Goal: Communication & Community: Answer question/provide support

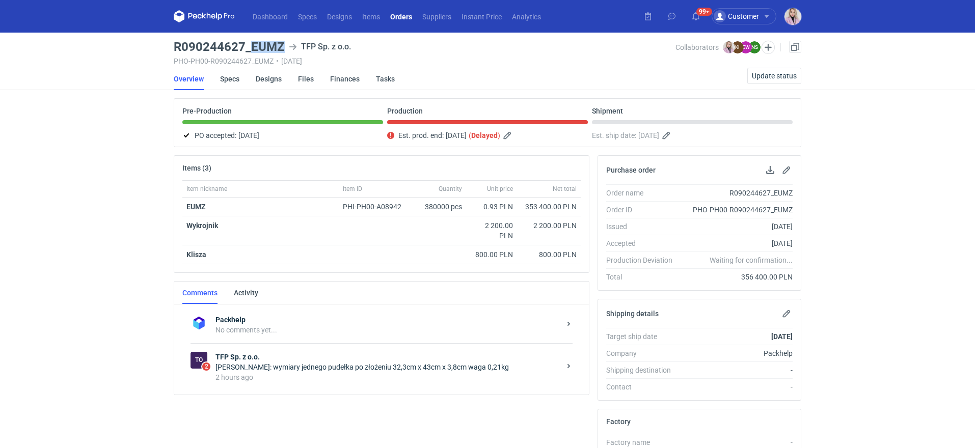
drag, startPoint x: 281, startPoint y: 46, endPoint x: 253, endPoint y: 47, distance: 28.0
click at [253, 47] on h3 "R090244627_EUMZ" at bounding box center [229, 47] width 111 height 12
click at [401, 369] on div "[PERSON_NAME]: wymiary jednego pudełka po złożeniu 32,3cm x 43cm x 3,8cm waga 0…" at bounding box center [387, 367] width 345 height 10
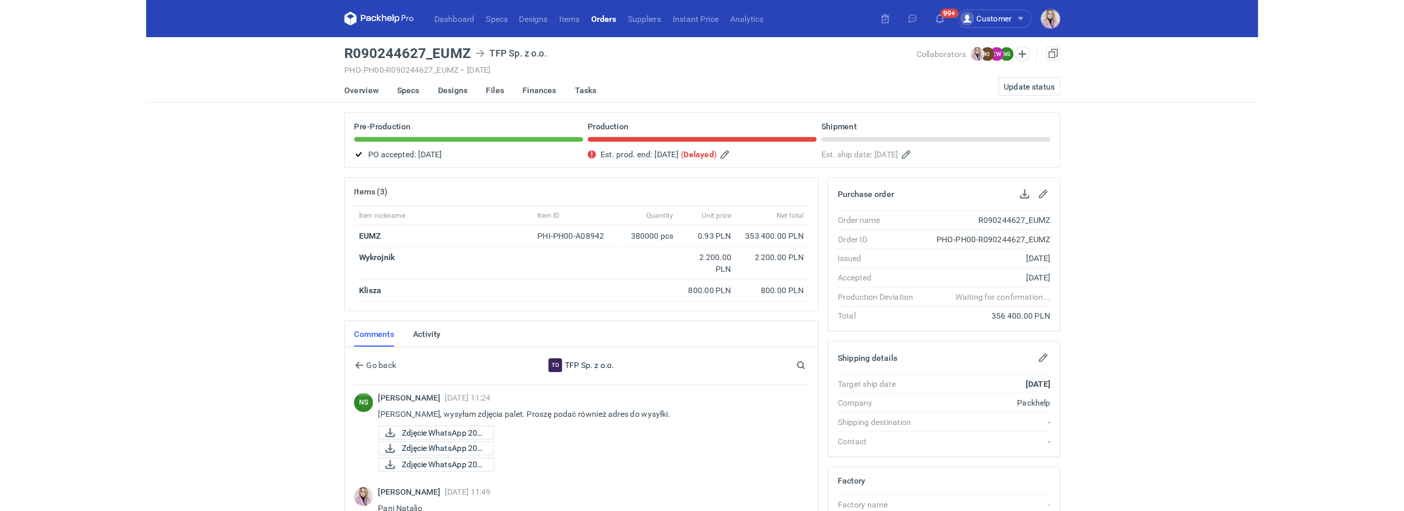
scroll to position [775, 0]
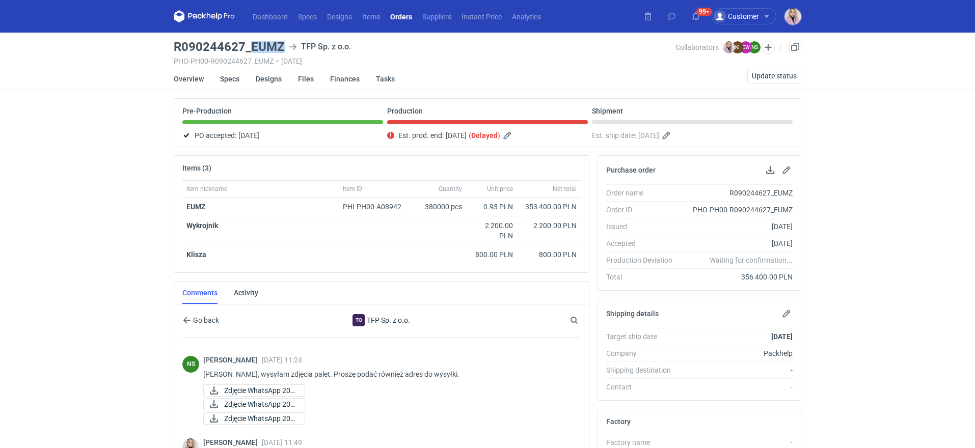
drag, startPoint x: 251, startPoint y: 47, endPoint x: 279, endPoint y: 47, distance: 28.0
click at [279, 47] on h3 "R090244627_EUMZ" at bounding box center [229, 47] width 111 height 12
copy h3 "EUMZ"
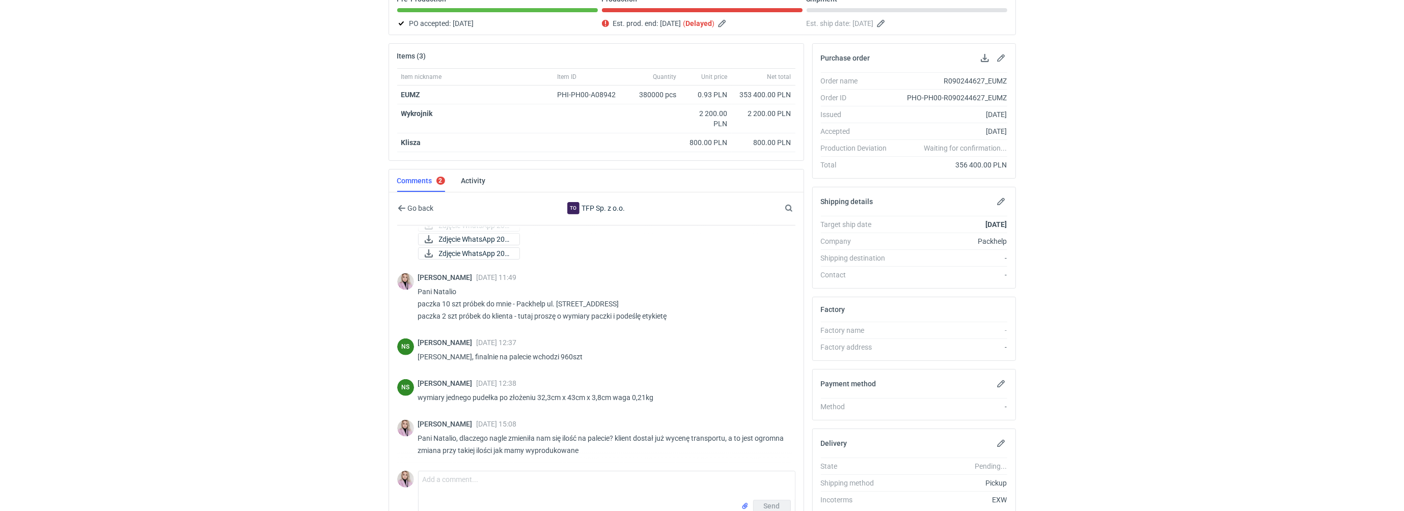
scroll to position [169, 0]
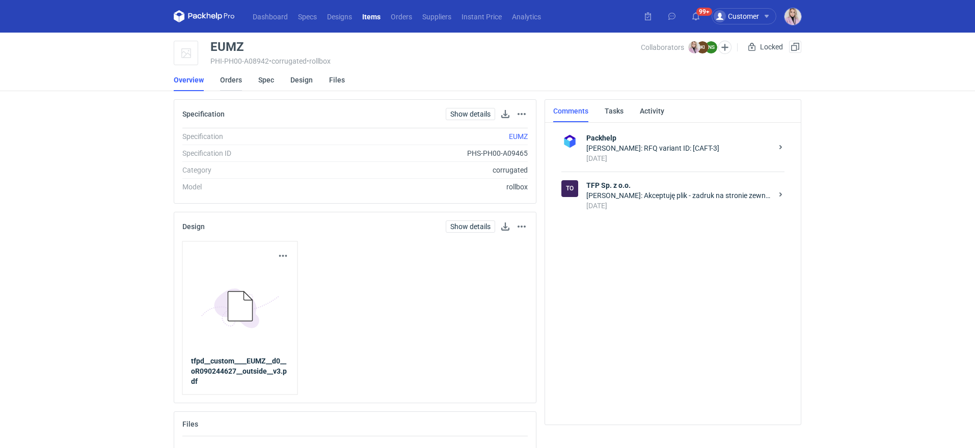
click at [234, 83] on link "Orders" at bounding box center [231, 80] width 22 height 22
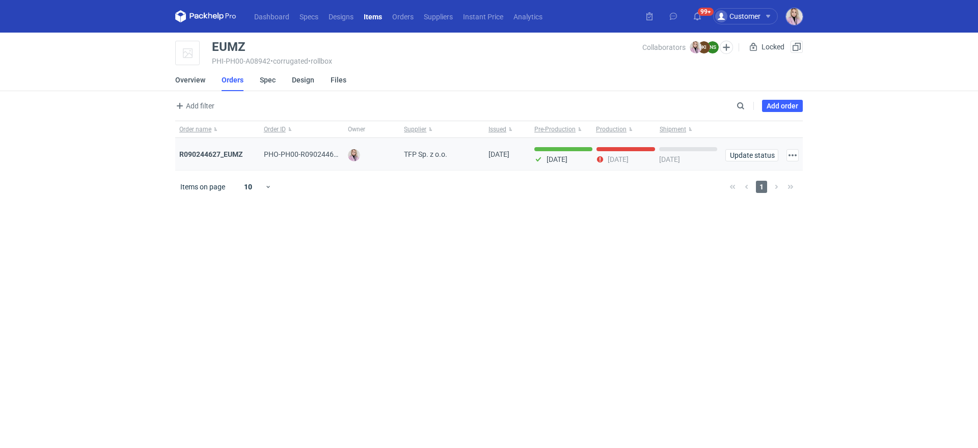
click at [200, 148] on div "R090244627_EUMZ" at bounding box center [217, 154] width 85 height 33
click at [200, 149] on div "R090244627_EUMZ" at bounding box center [217, 154] width 76 height 10
click at [205, 150] on strong "R090244627_EUMZ" at bounding box center [211, 154] width 64 height 8
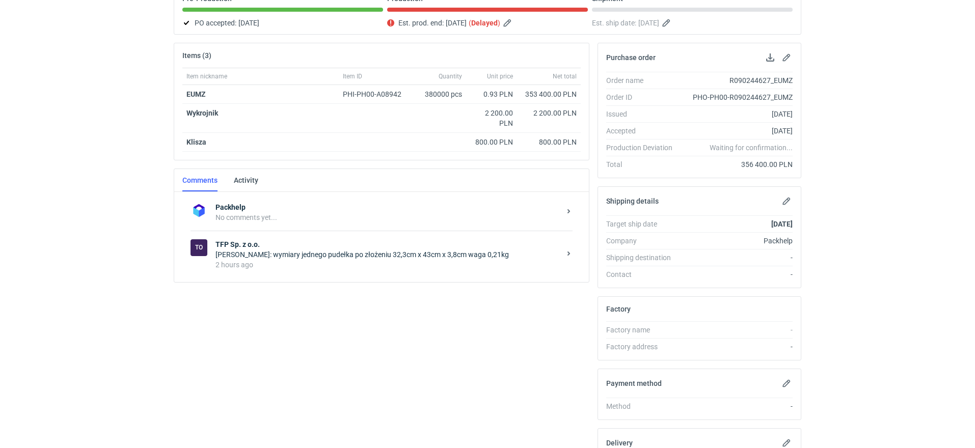
scroll to position [146, 0]
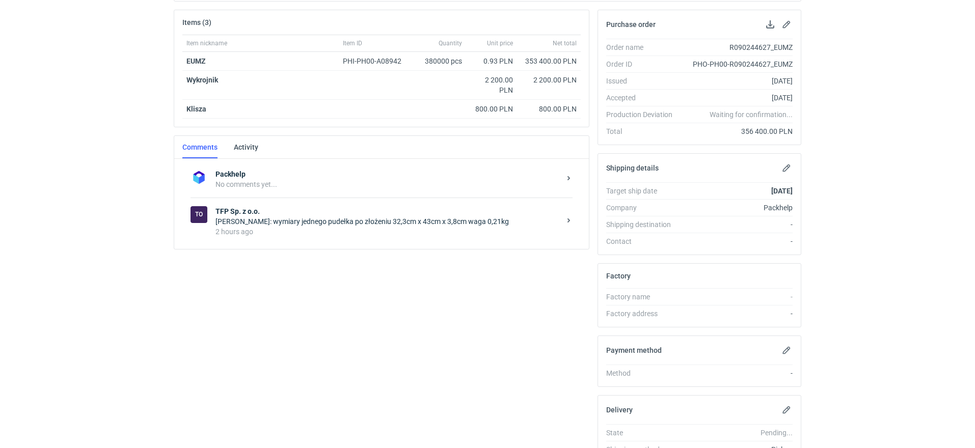
click at [338, 232] on div "2 hours ago" at bounding box center [387, 232] width 345 height 10
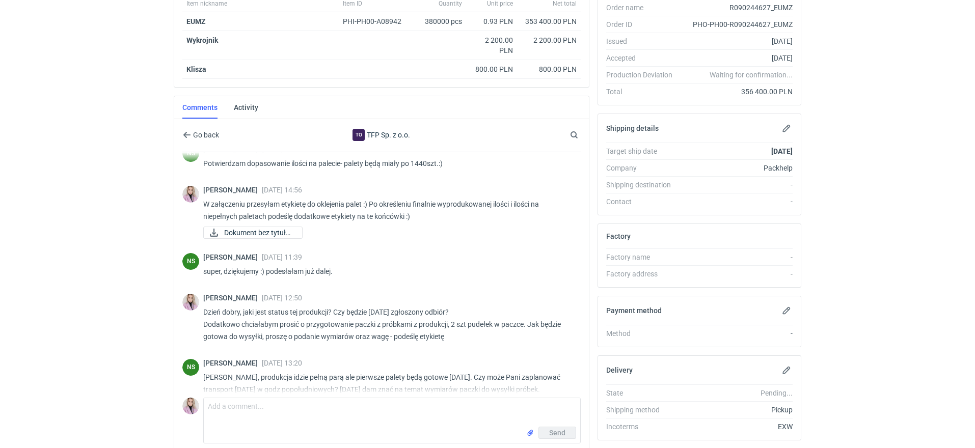
scroll to position [367, 0]
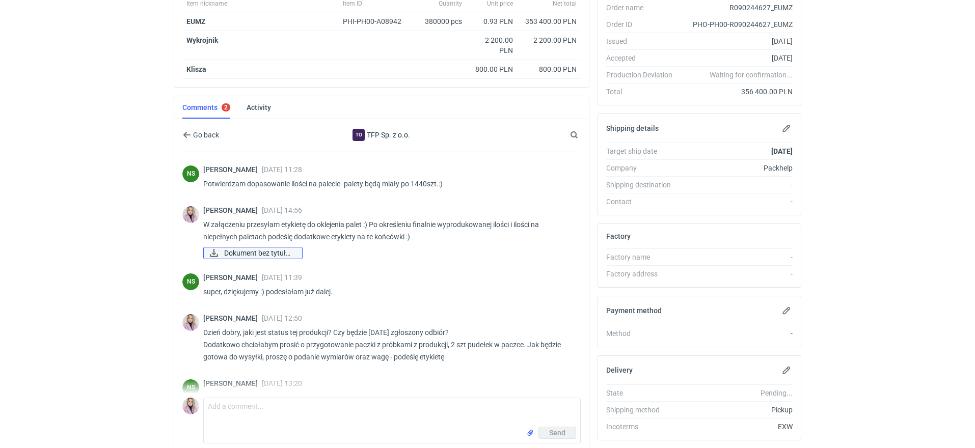
click at [250, 252] on span "Dokument bez tytułu...." at bounding box center [259, 253] width 70 height 11
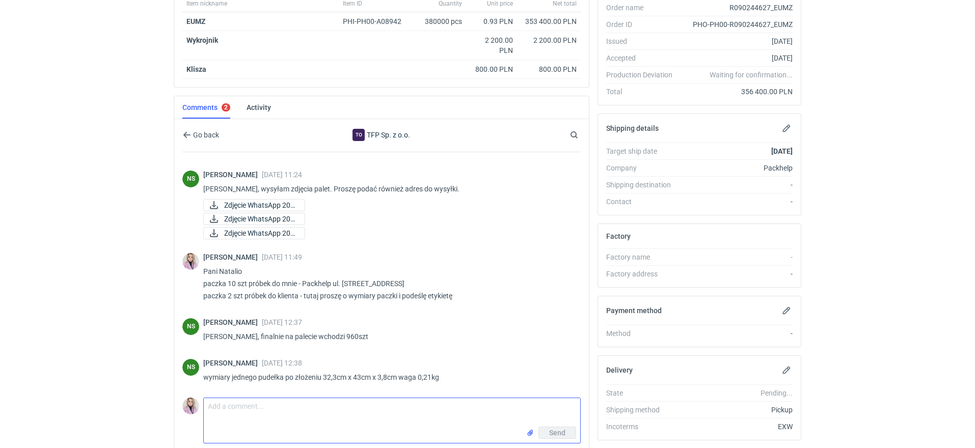
click at [278, 412] on textarea "Comment message" at bounding box center [392, 412] width 376 height 29
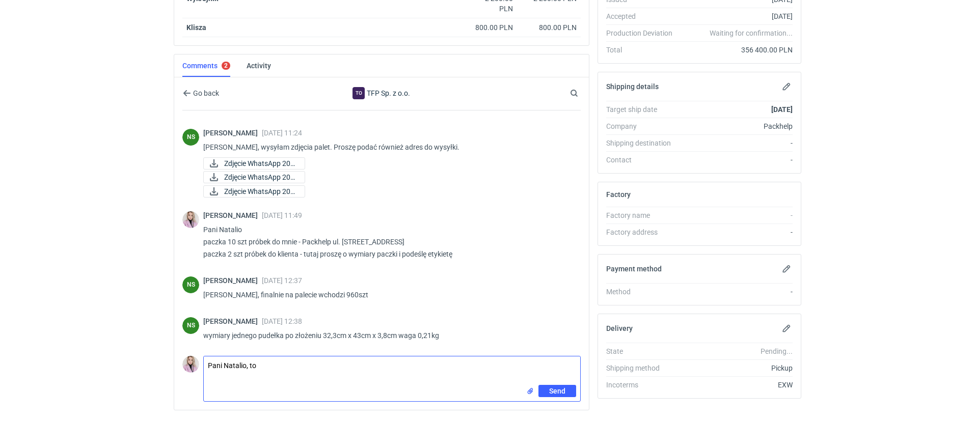
click at [285, 363] on textarea "Pani Natalio, to" at bounding box center [392, 371] width 376 height 29
drag, startPoint x: 478, startPoint y: 366, endPoint x: 415, endPoint y: 365, distance: 63.2
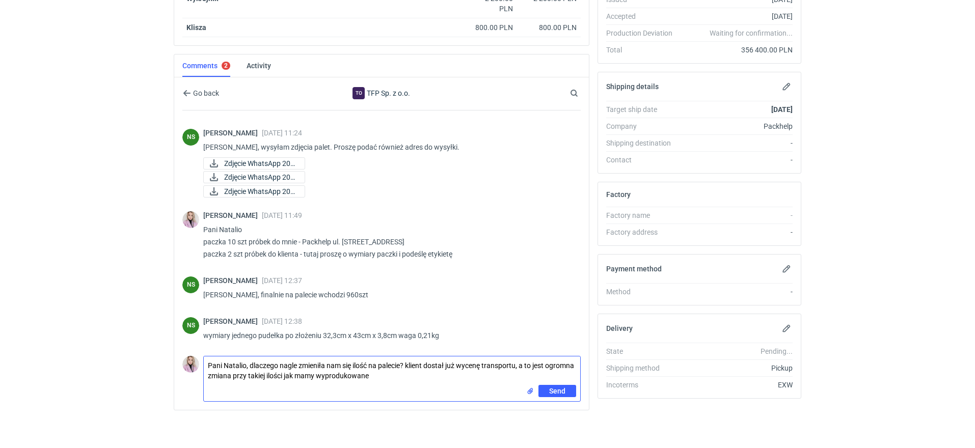
type textarea "Pani Natalio, dlaczego nagle zmieniła nam się ilość na palecie? klient dostał j…"
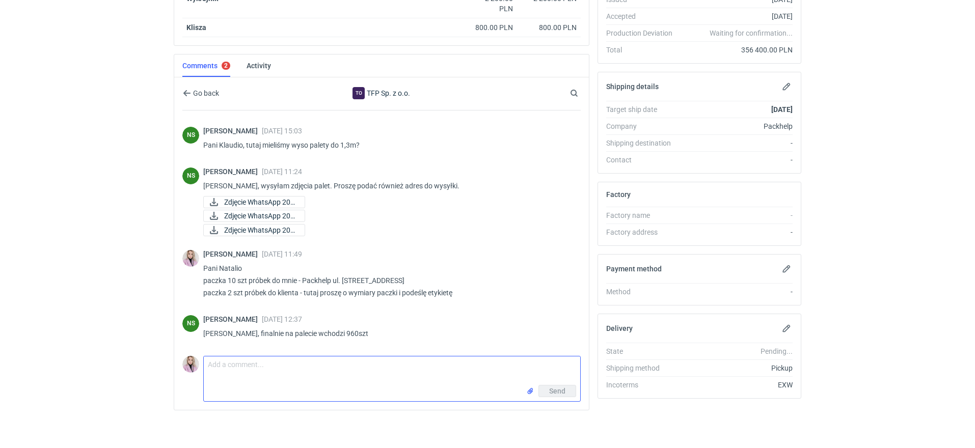
scroll to position [723, 0]
click at [243, 209] on span "Zdjęcie WhatsApp 202..." at bounding box center [260, 203] width 72 height 11
click at [257, 223] on span "Zdjęcie WhatsApp 202..." at bounding box center [260, 217] width 72 height 11
click at [251, 237] on span "Zdjęcie WhatsApp 202..." at bounding box center [260, 231] width 72 height 11
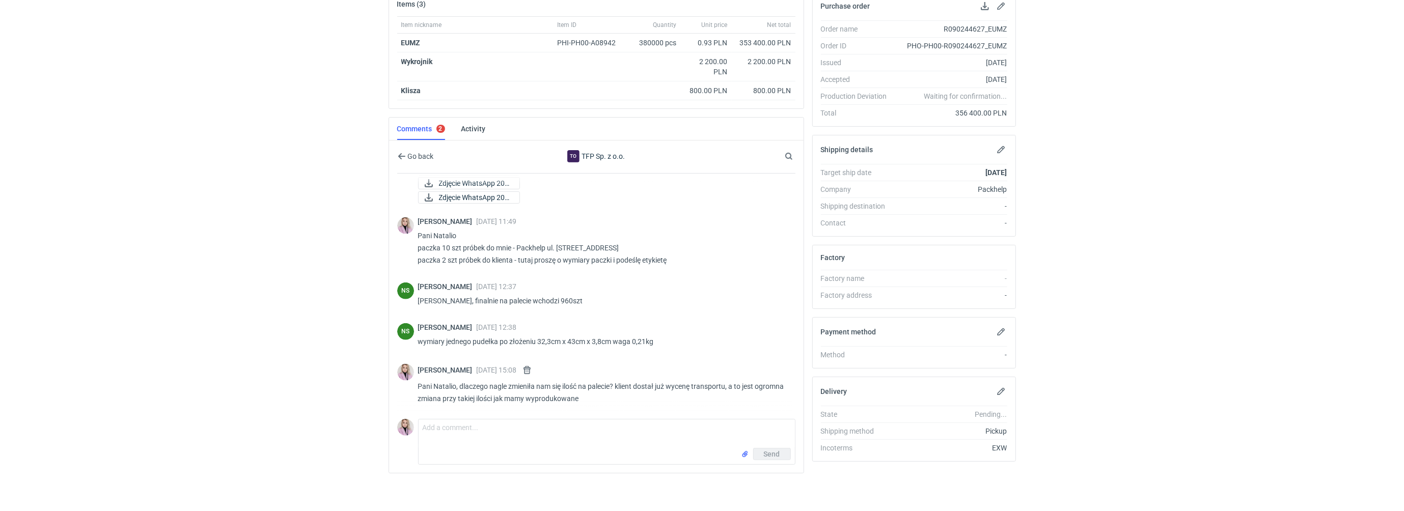
scroll to position [828, 0]
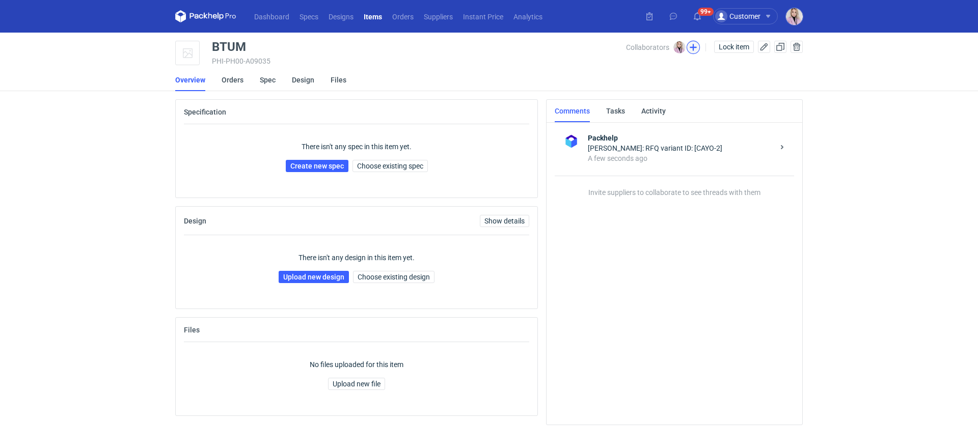
click at [687, 50] on button "button" at bounding box center [693, 47] width 13 height 13
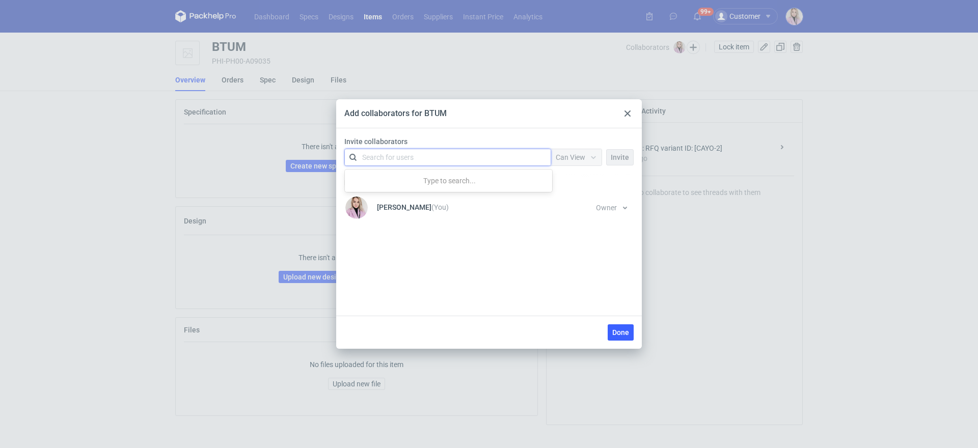
click at [440, 158] on div "Search for users" at bounding box center [445, 157] width 177 height 14
type input "[PERSON_NAME]"
click at [428, 183] on span "Packhelp" at bounding box center [442, 182] width 29 height 8
click at [537, 155] on div at bounding box center [542, 157] width 16 height 16
type input "[PERSON_NAME]"
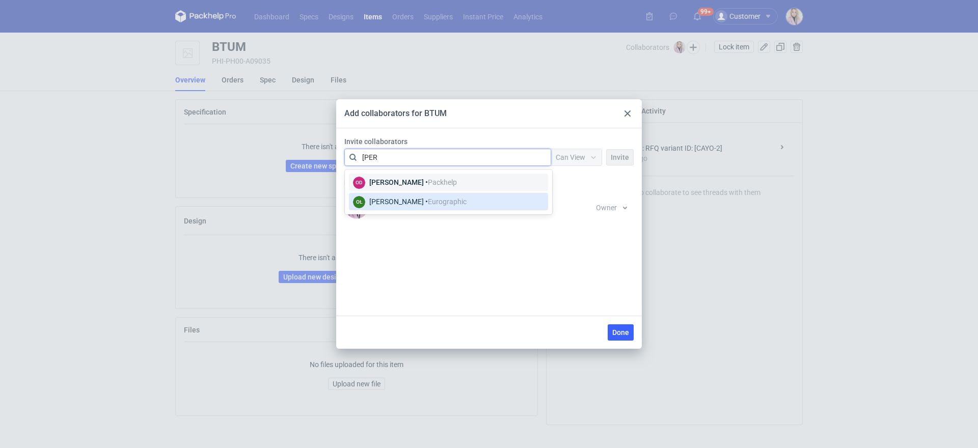
click at [508, 200] on div "OŁ [PERSON_NAME] • Eurographic" at bounding box center [448, 201] width 191 height 13
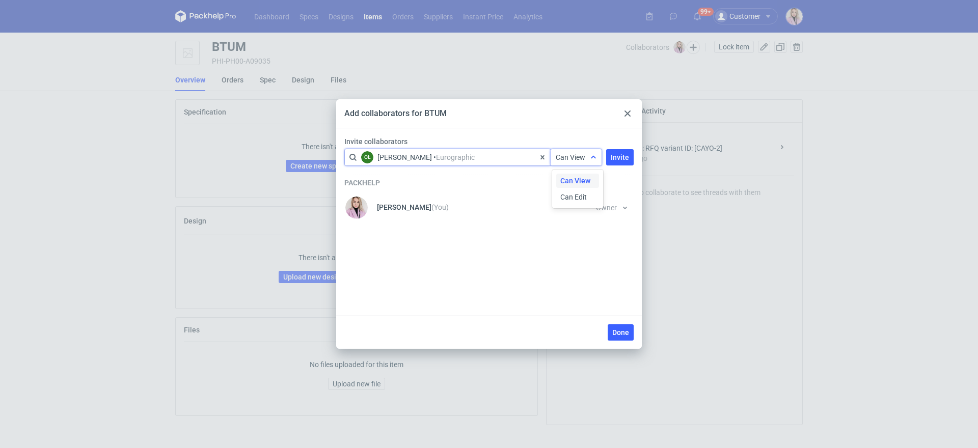
click at [561, 165] on div "Can View" at bounding box center [576, 157] width 51 height 16
click at [565, 190] on div "Can Edit" at bounding box center [577, 197] width 43 height 14
click at [614, 158] on span "Invite" at bounding box center [620, 157] width 18 height 7
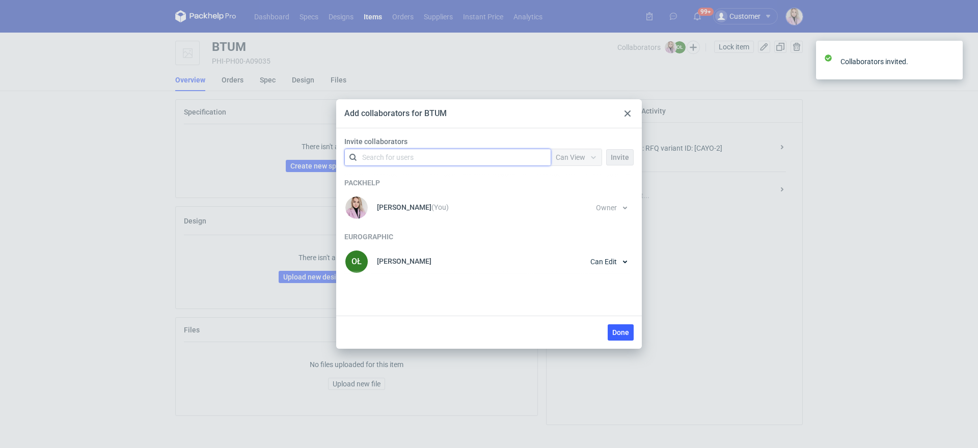
click at [455, 160] on div "Search for users" at bounding box center [445, 157] width 177 height 14
type input "domini"
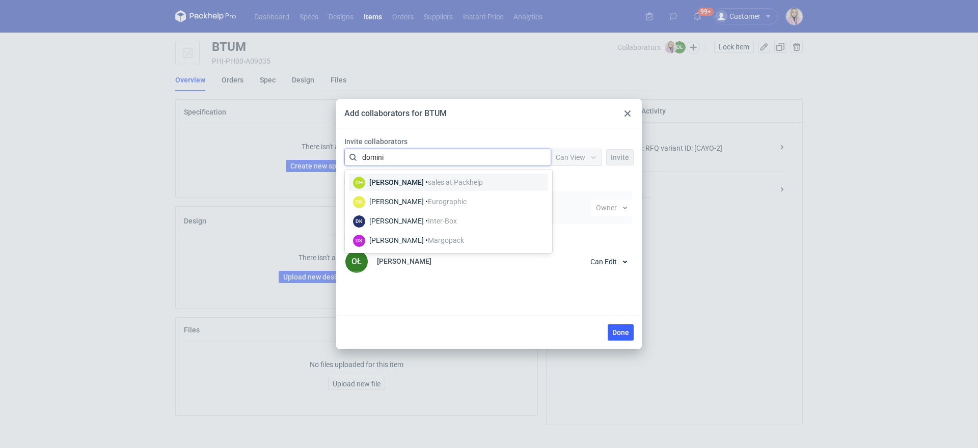
click at [452, 206] on div "[PERSON_NAME] • Eurographic" at bounding box center [417, 202] width 97 height 10
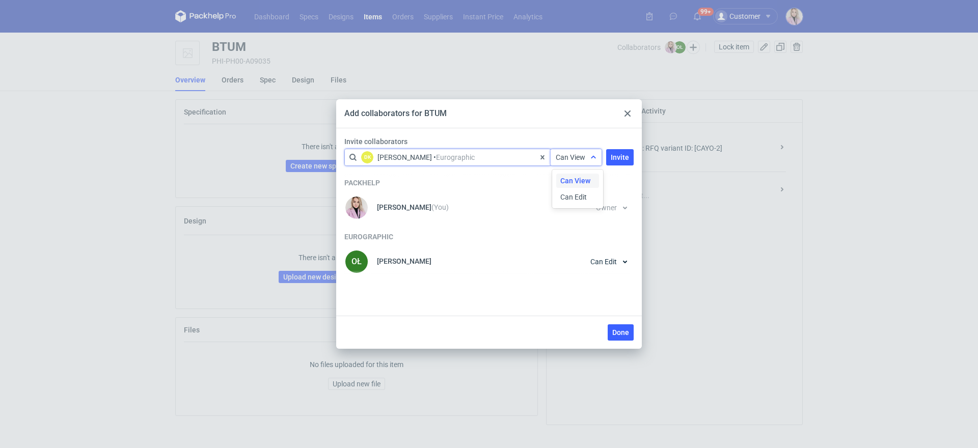
click at [575, 160] on span "Can View" at bounding box center [571, 157] width 30 height 8
click at [574, 198] on span "Can Edit" at bounding box center [573, 197] width 26 height 10
click at [620, 162] on button "Invite" at bounding box center [620, 157] width 28 height 16
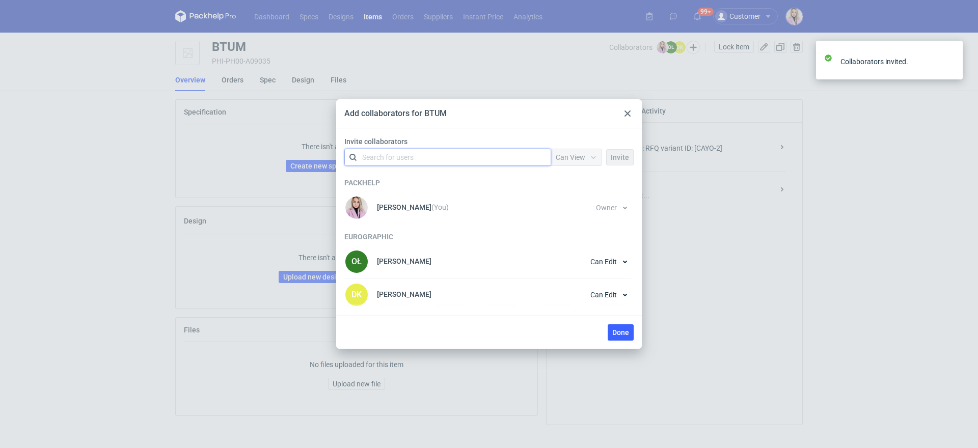
click at [468, 157] on div "Search for users" at bounding box center [445, 157] width 177 height 14
type input "kaczyn"
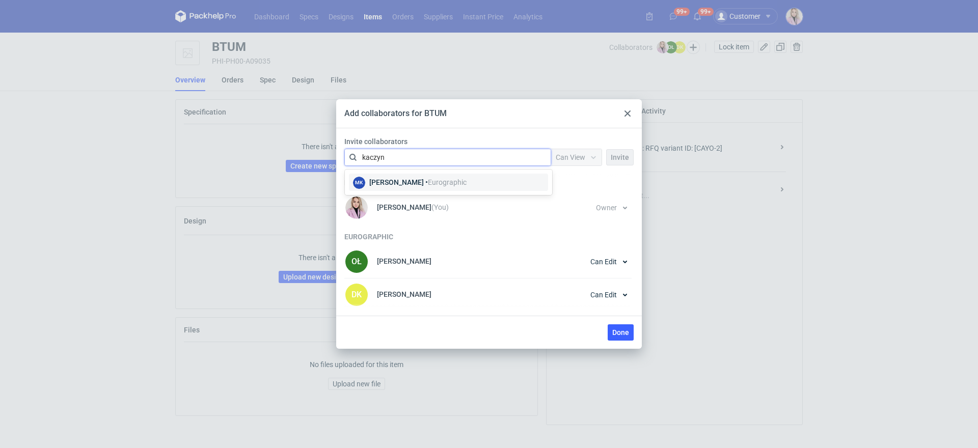
click at [457, 177] on div "[PERSON_NAME] • Eurographic" at bounding box center [417, 182] width 97 height 10
click at [575, 156] on span "Can View" at bounding box center [571, 157] width 30 height 8
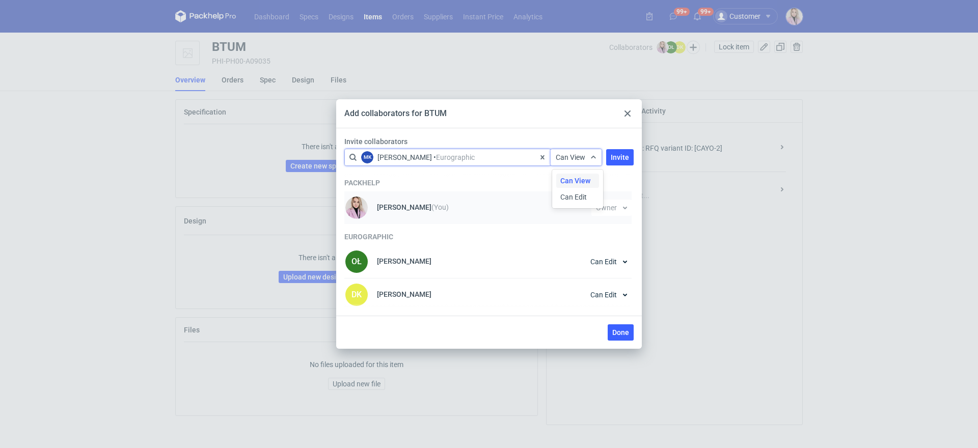
click at [575, 197] on span "Can Edit" at bounding box center [573, 197] width 26 height 10
click at [624, 162] on button "Invite" at bounding box center [620, 157] width 28 height 16
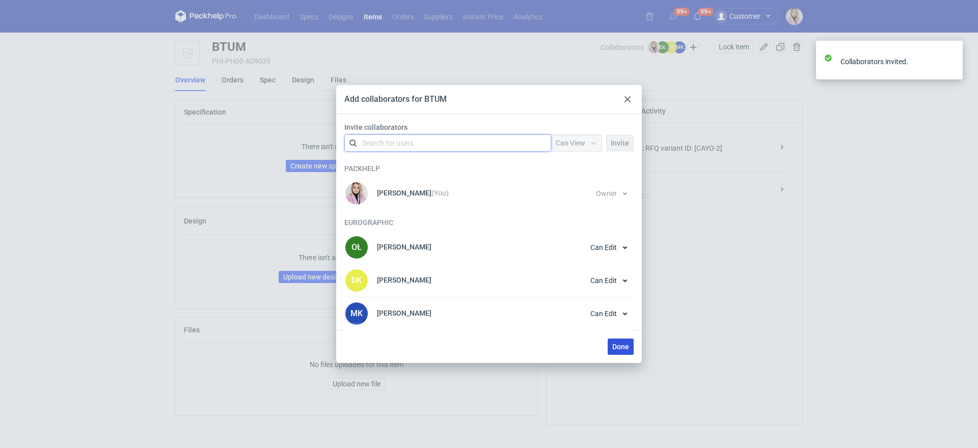
click at [616, 345] on span "Done" at bounding box center [620, 346] width 17 height 7
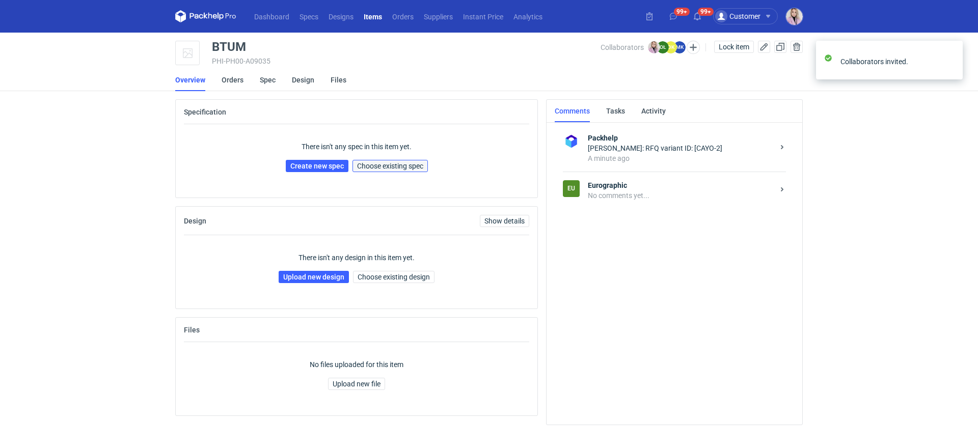
click at [402, 170] on button "Choose existing spec" at bounding box center [390, 166] width 75 height 12
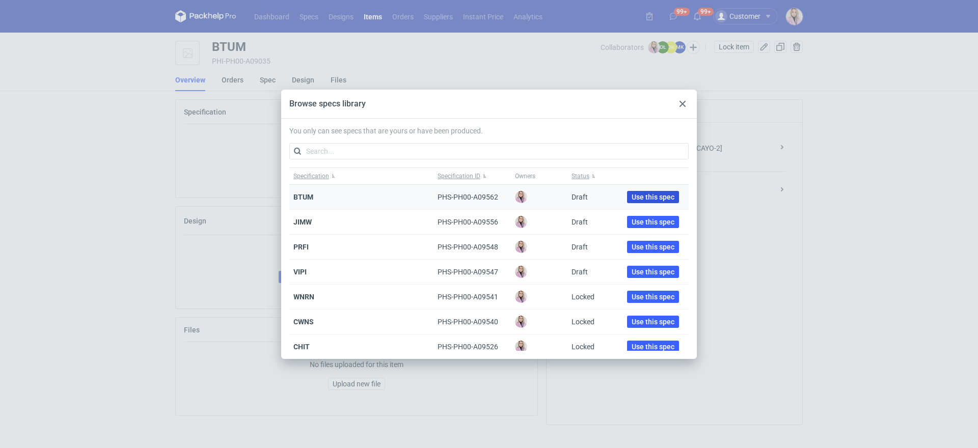
click at [632, 194] on span "Use this spec" at bounding box center [653, 197] width 43 height 7
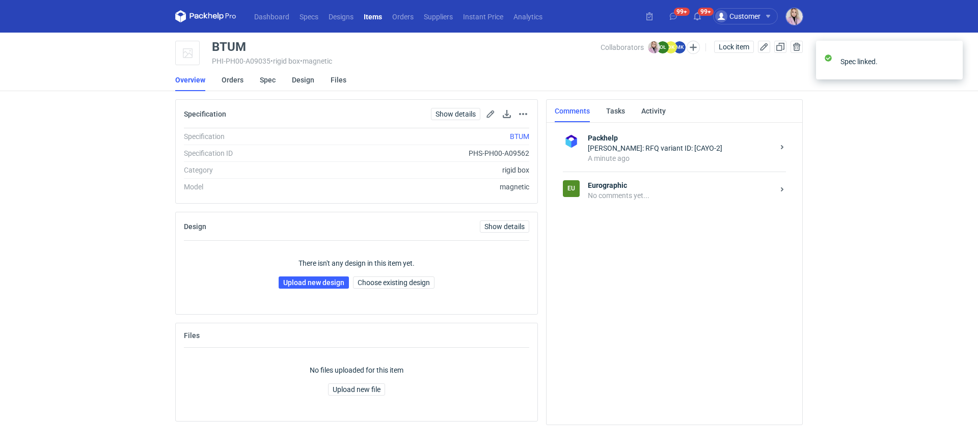
click at [646, 199] on div "No comments yet..." at bounding box center [681, 196] width 186 height 10
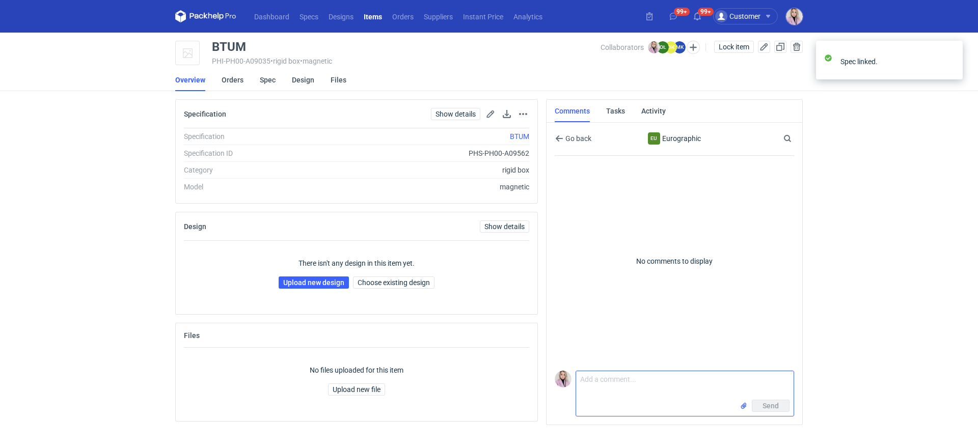
click at [603, 381] on textarea "Comment message" at bounding box center [685, 385] width 218 height 29
type textarea "P"
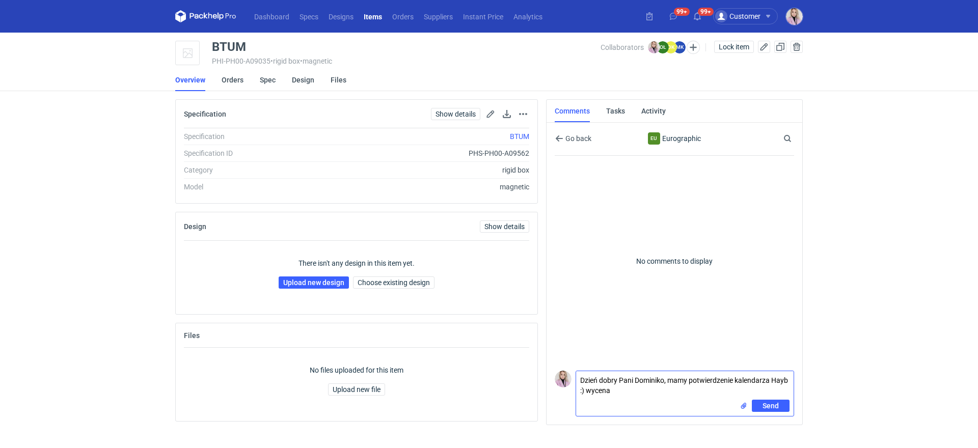
paste textarea "CAYO-2"
click at [579, 394] on textarea "Dzień dobry Pani Dominiko, mamy potwierdzenie kalendarza Hayb :) wycena CAYO-2" at bounding box center [685, 382] width 218 height 35
click at [646, 384] on textarea "Dzień dobry Pani Dominiko, mamy potwierdzenie kalendarza Hayb :) wycena CAYO-2" at bounding box center [685, 382] width 218 height 35
type textarea "Dzień dobry Pani Dominiko, mamy potwierdzenie kalendarza Hayb :) wycena CAYO-2,…"
